Goal: Navigation & Orientation: Find specific page/section

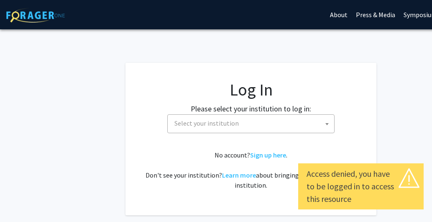
select select
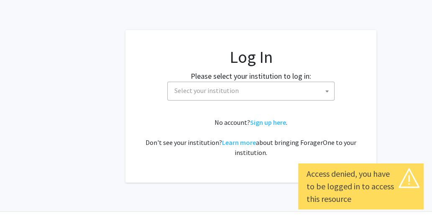
scroll to position [42, 0]
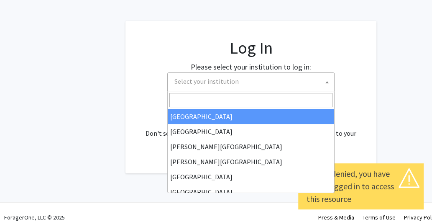
click at [246, 79] on span "Select your institution" at bounding box center [252, 81] width 163 height 17
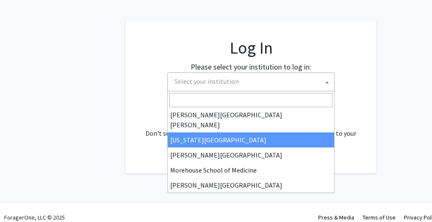
scroll to position [251, 0]
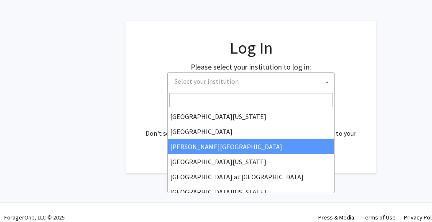
select select "24"
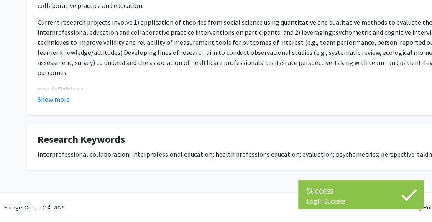
scroll to position [234, 0]
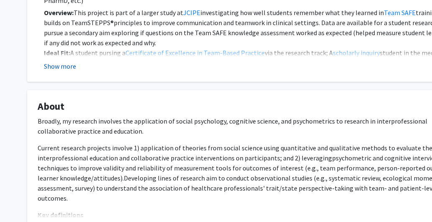
click at [64, 65] on button "Show more" at bounding box center [60, 66] width 32 height 10
